Goal: Task Accomplishment & Management: Manage account settings

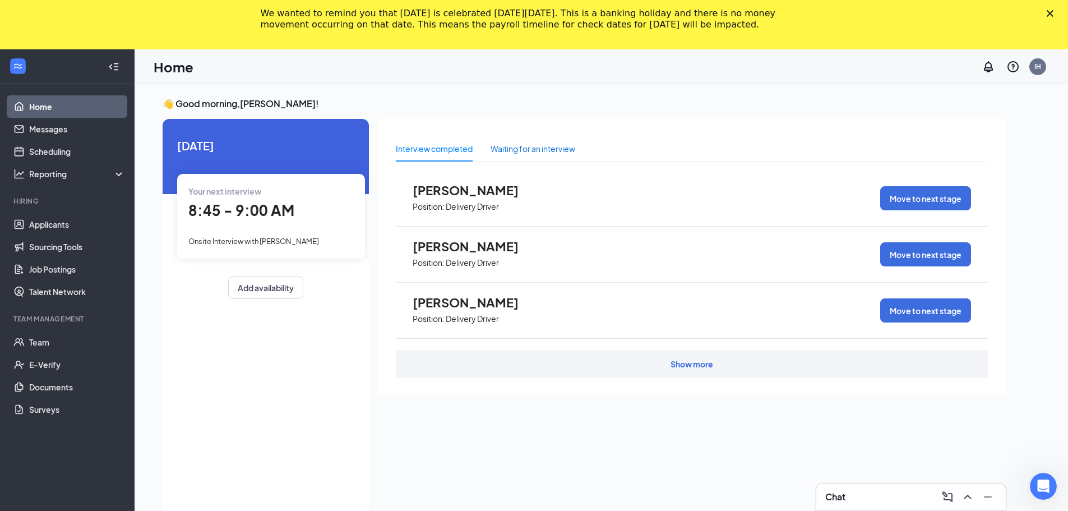
click at [508, 150] on div "Waiting for an interview" at bounding box center [532, 148] width 85 height 12
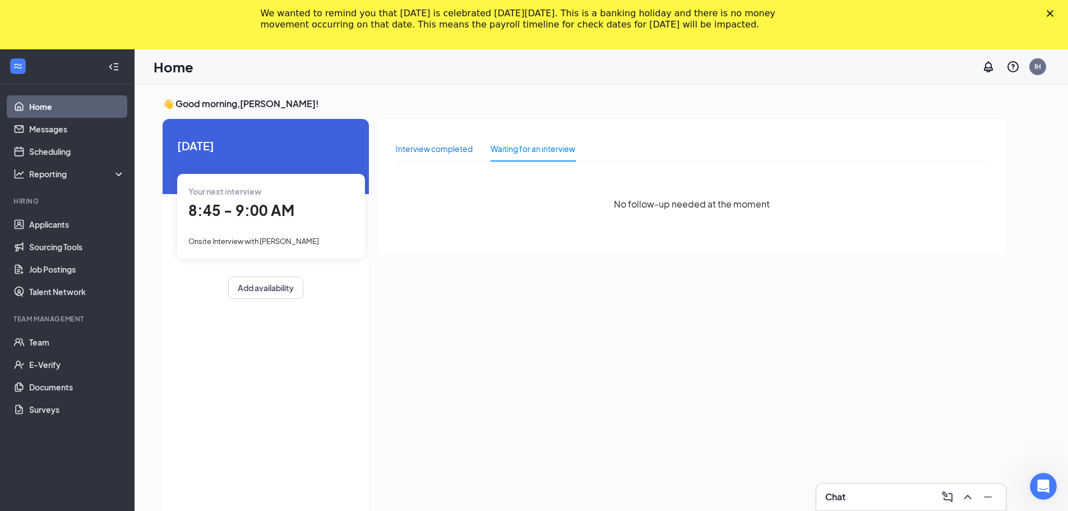
click at [454, 146] on div "Interview completed" at bounding box center [434, 148] width 77 height 12
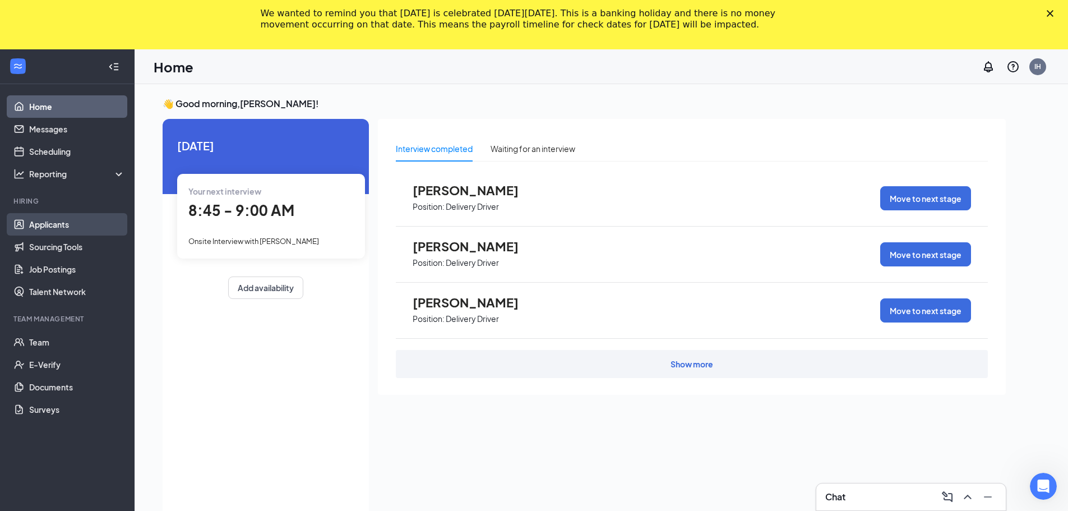
click at [69, 225] on link "Applicants" at bounding box center [77, 224] width 96 height 22
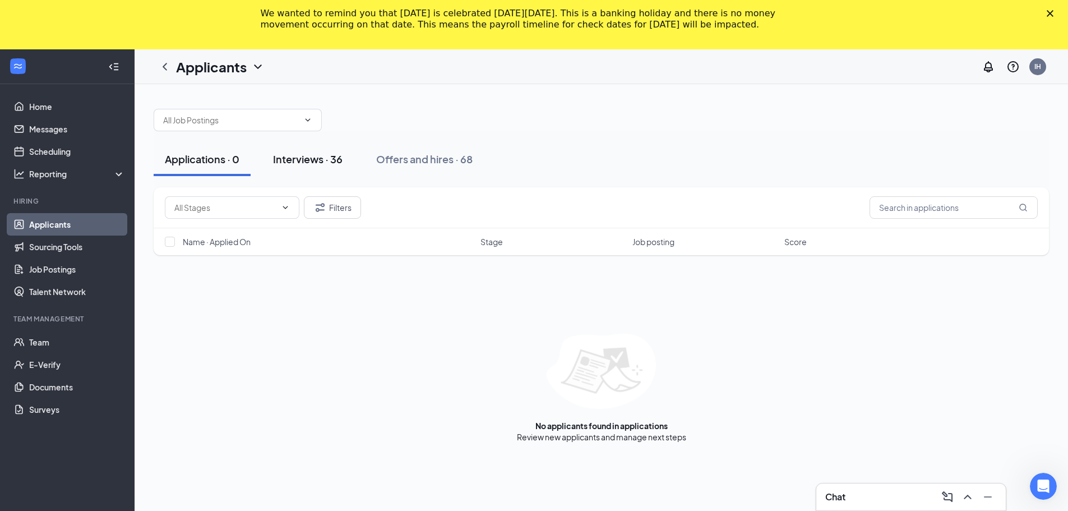
click at [340, 164] on div "Interviews · 36" at bounding box center [307, 159] width 69 height 14
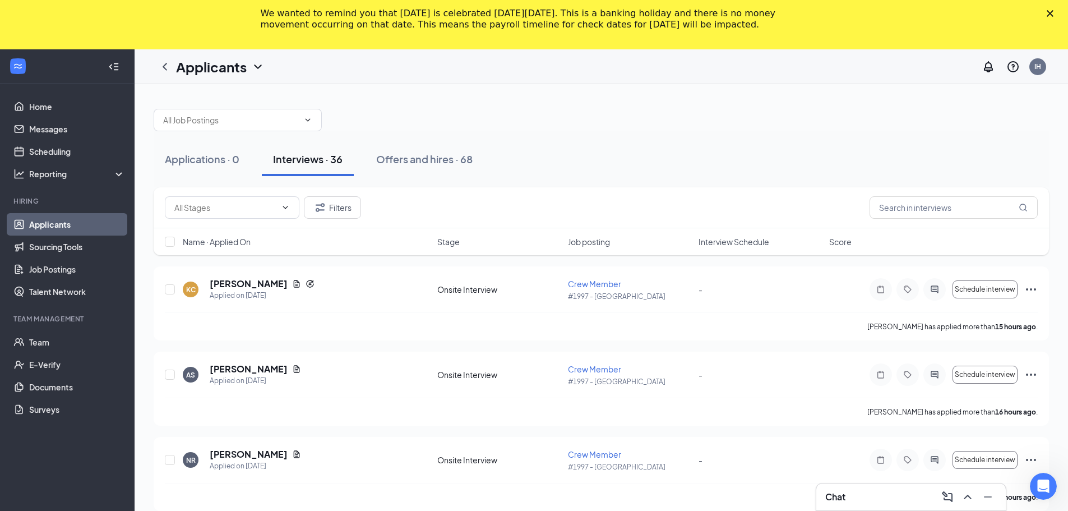
click at [715, 240] on span "Interview Schedule" at bounding box center [733, 241] width 71 height 11
click at [292, 371] on icon "Document" at bounding box center [296, 368] width 9 height 9
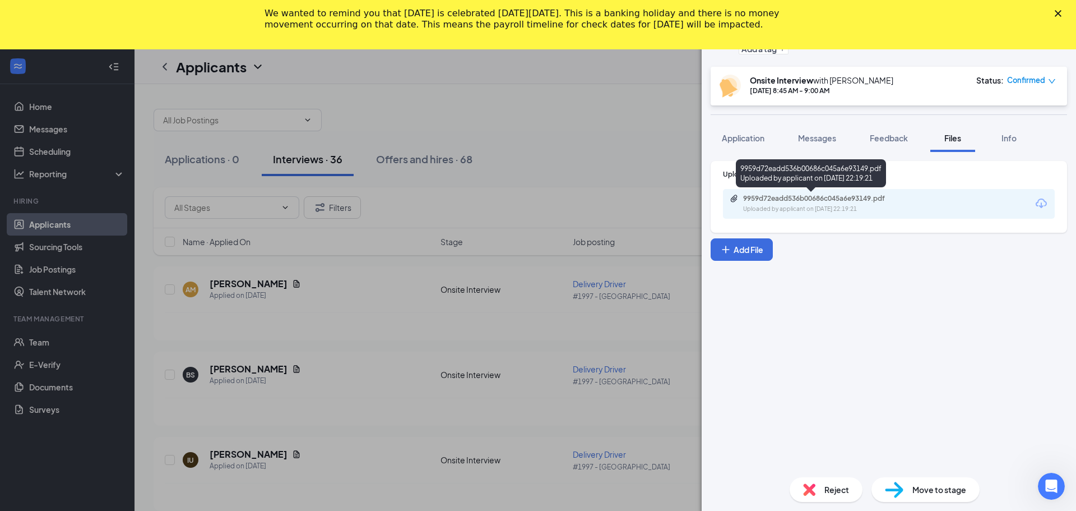
click at [829, 205] on div "Uploaded by applicant on [DATE] 22:19:21" at bounding box center [827, 209] width 168 height 9
click at [583, 100] on div "BS [PERSON_NAME] Delivery Driver at #1997 - [GEOGRAPHIC_DATA] Add a tag Onsite …" at bounding box center [538, 255] width 1076 height 511
